Goal: Use online tool/utility: Utilize a website feature to perform a specific function

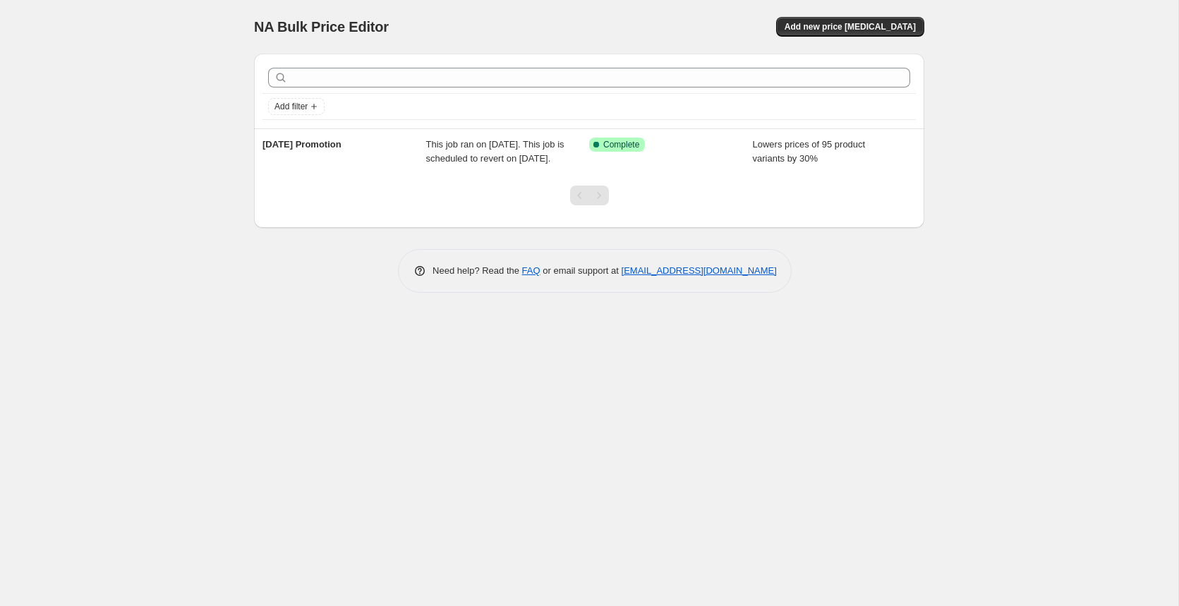
click at [124, 255] on div "NA Bulk Price Editor. This page is ready NA Bulk Price Editor Add new price [ME…" at bounding box center [589, 303] width 1178 height 606
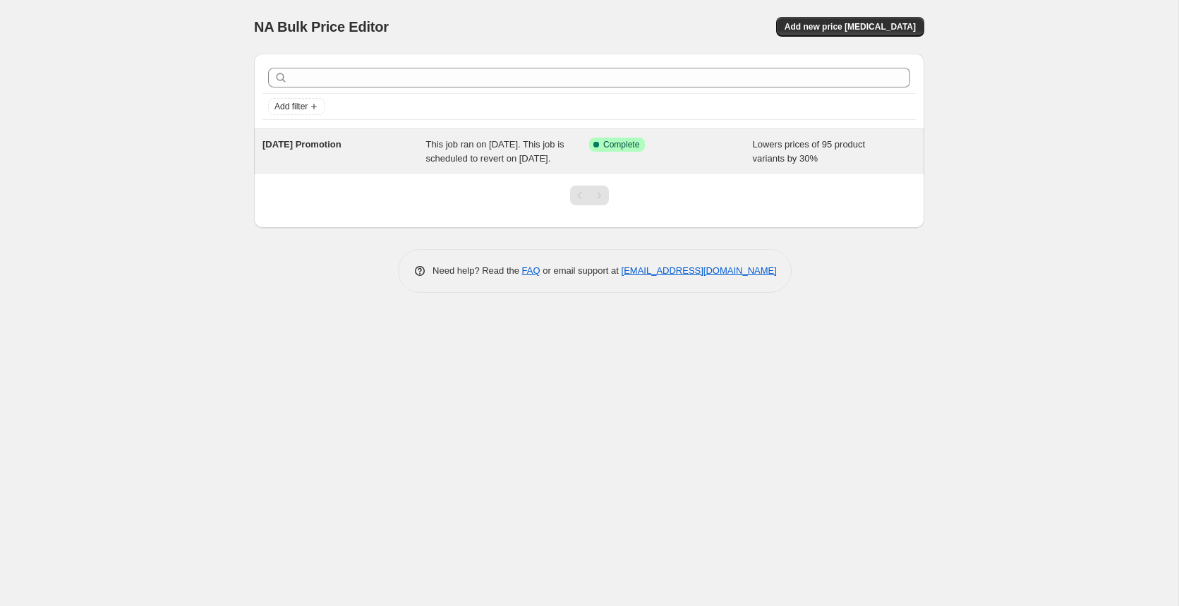
click at [660, 149] on div "Success Complete Complete" at bounding box center [660, 145] width 142 height 14
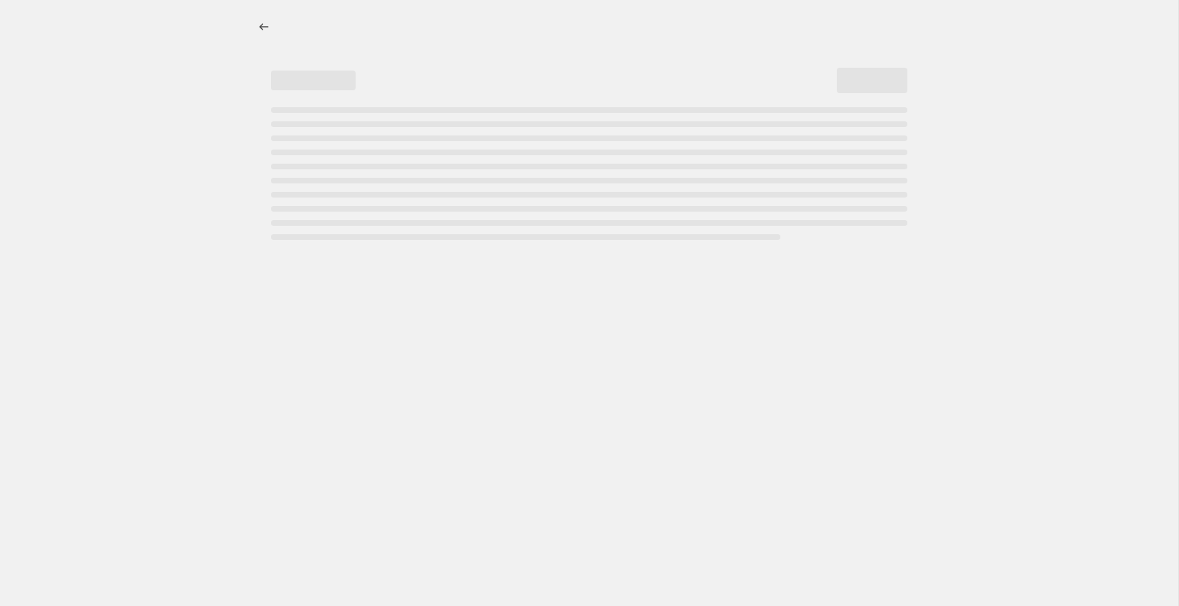
select select "percentage"
select select "collection"
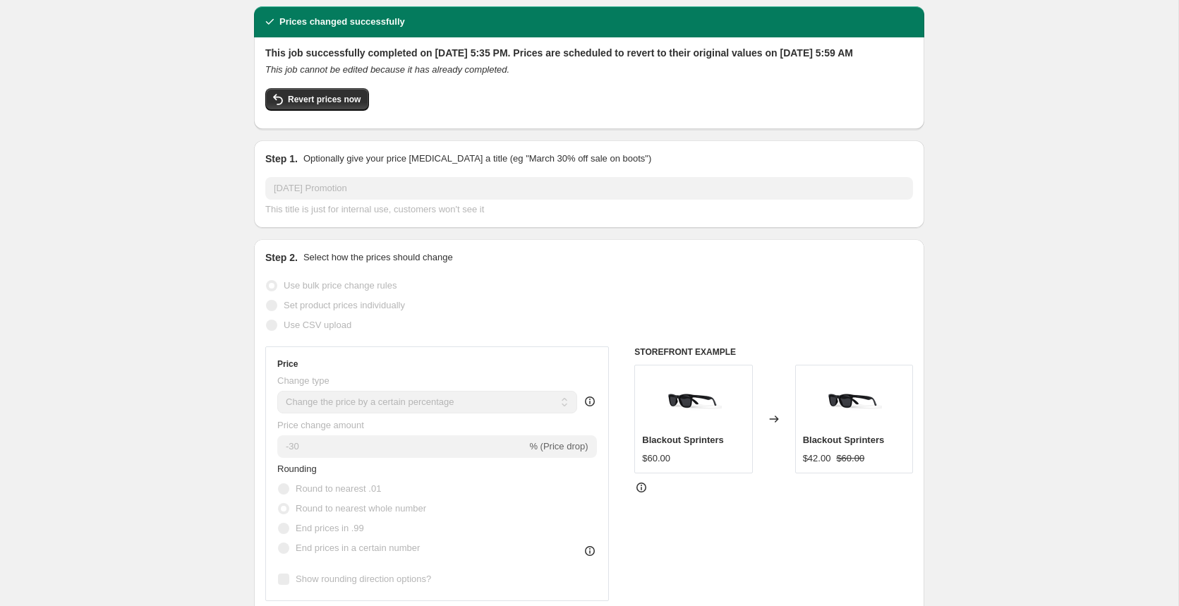
scroll to position [1, 0]
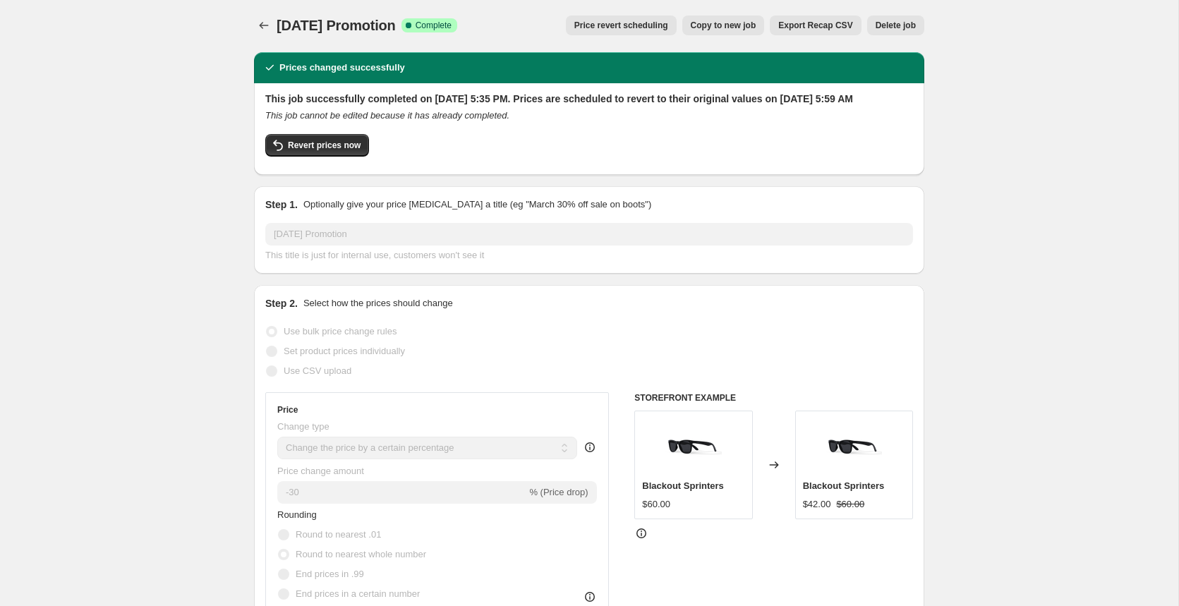
click at [614, 25] on span "Price revert scheduling" at bounding box center [621, 25] width 94 height 11
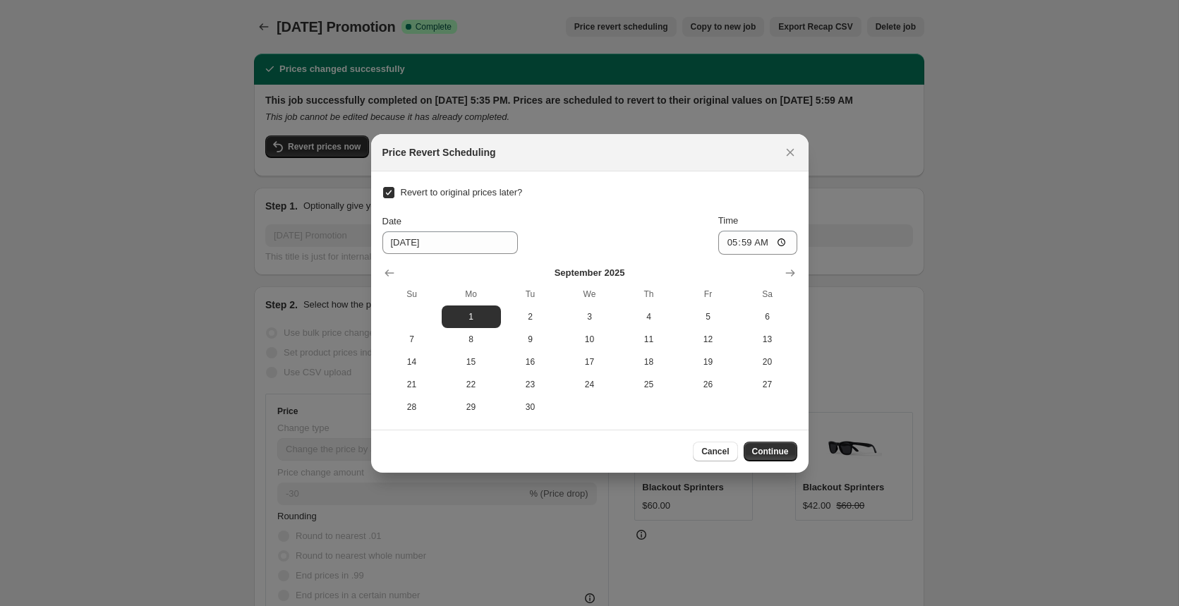
scroll to position [0, 0]
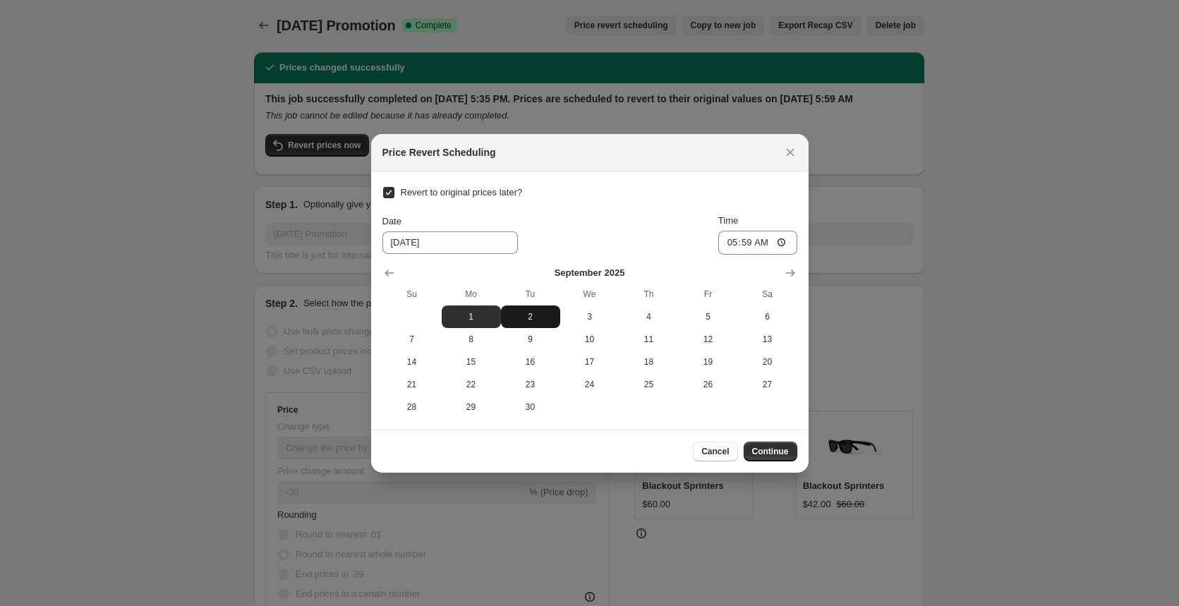
click at [528, 312] on span "2" at bounding box center [530, 316] width 48 height 11
type input "[DATE]"
click at [787, 451] on span "Continue" at bounding box center [770, 451] width 37 height 11
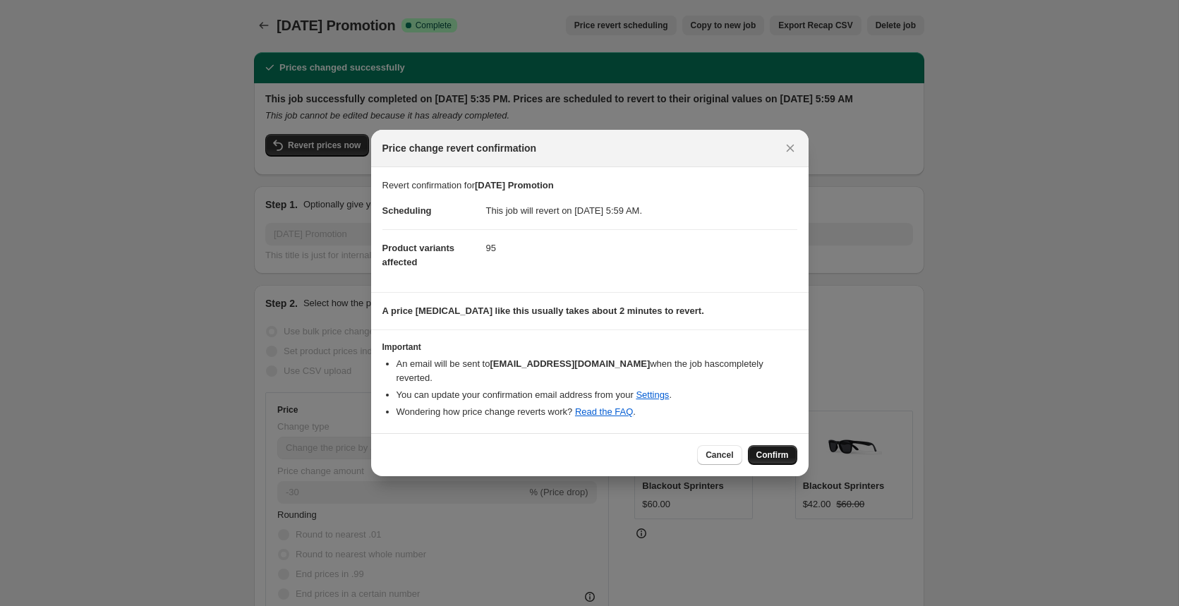
click at [770, 458] on span "Confirm" at bounding box center [772, 454] width 32 height 11
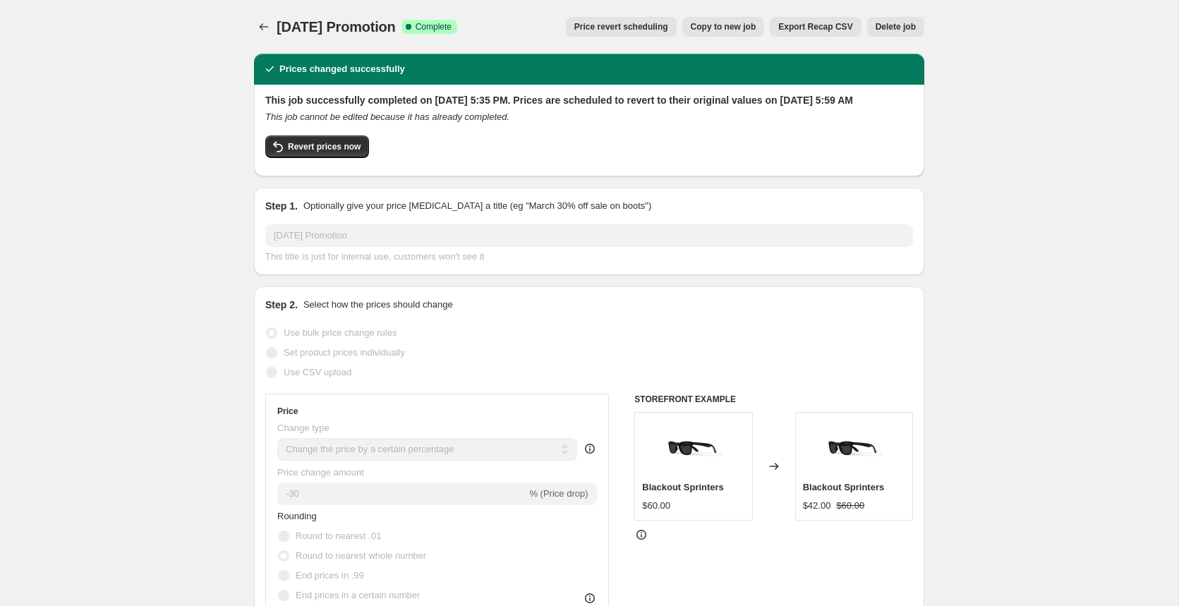
scroll to position [1, 0]
